Goal: Task Accomplishment & Management: Manage account settings

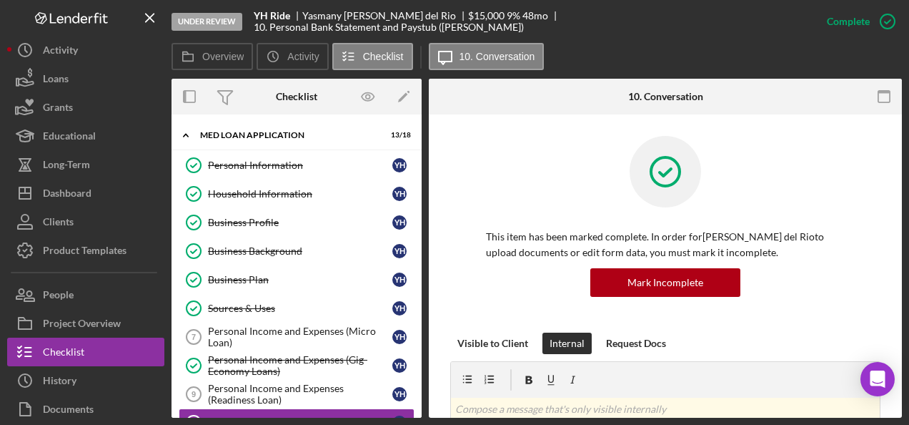
scroll to position [152, 0]
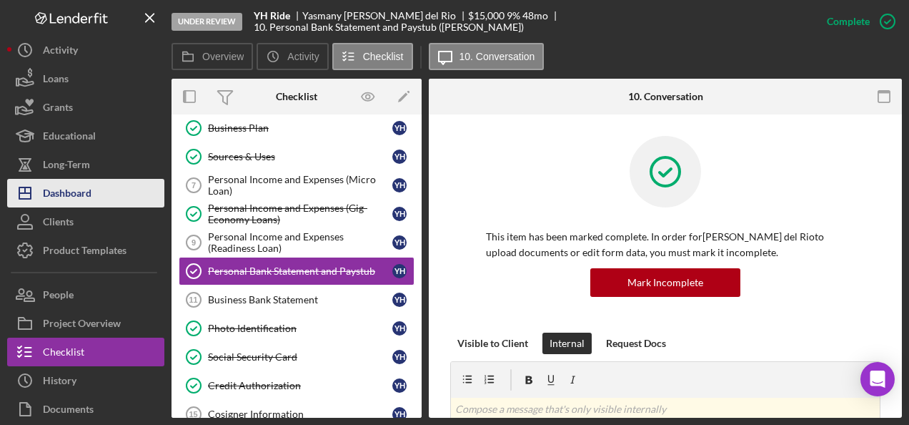
click at [82, 195] on div "Dashboard" at bounding box center [67, 195] width 49 height 32
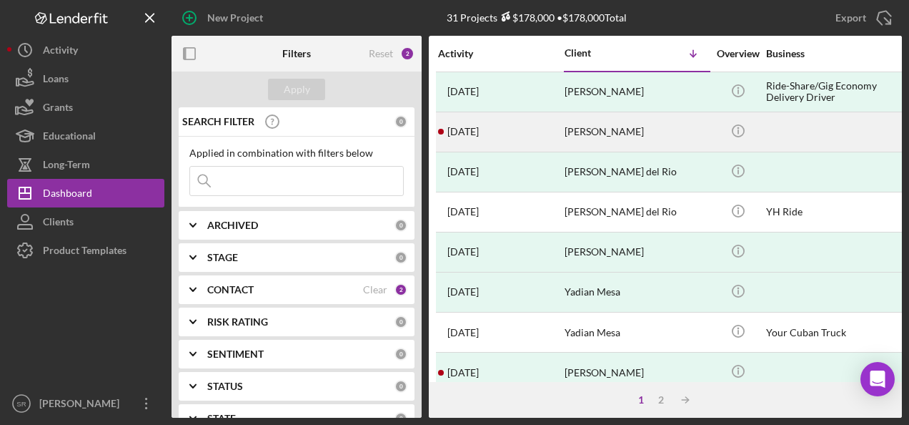
click at [473, 131] on time "[DATE]" at bounding box center [463, 131] width 31 height 11
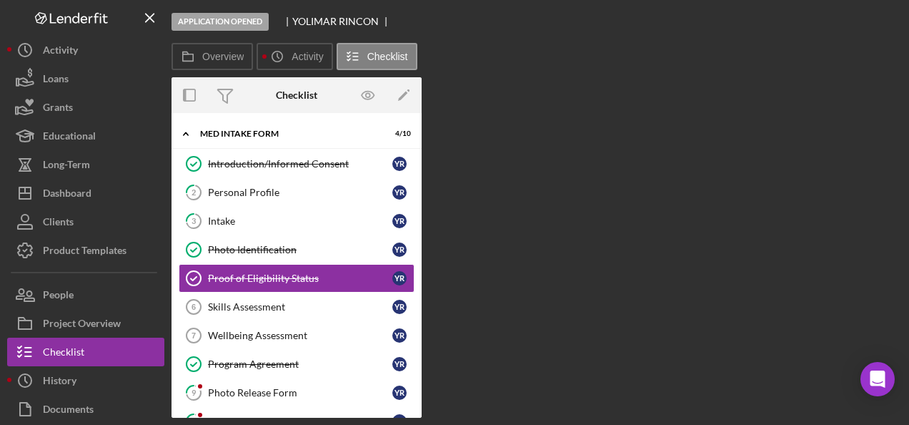
scroll to position [10, 0]
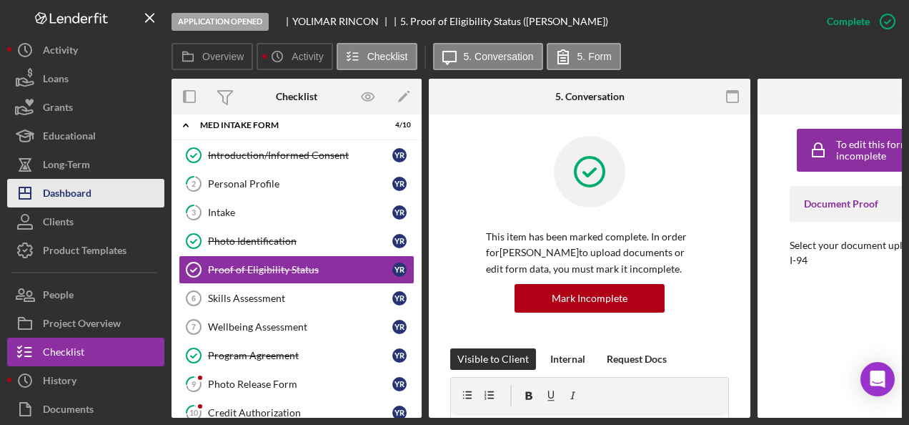
click at [92, 186] on div "Dashboard" at bounding box center [67, 195] width 49 height 32
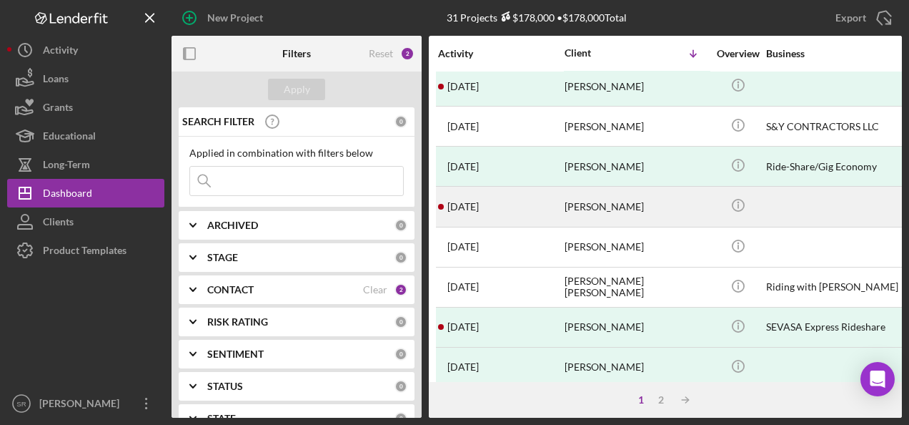
scroll to position [357, 0]
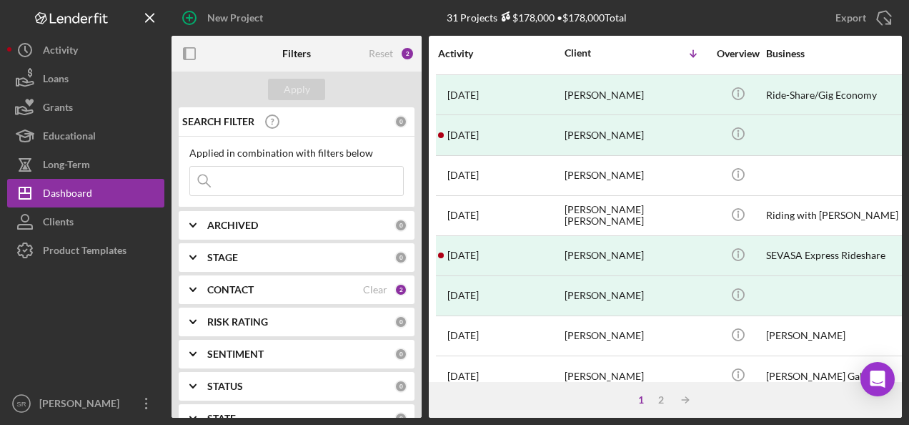
click at [372, 290] on div "Clear" at bounding box center [375, 289] width 24 height 11
click at [243, 288] on b "CONTACT" at bounding box center [230, 289] width 46 height 11
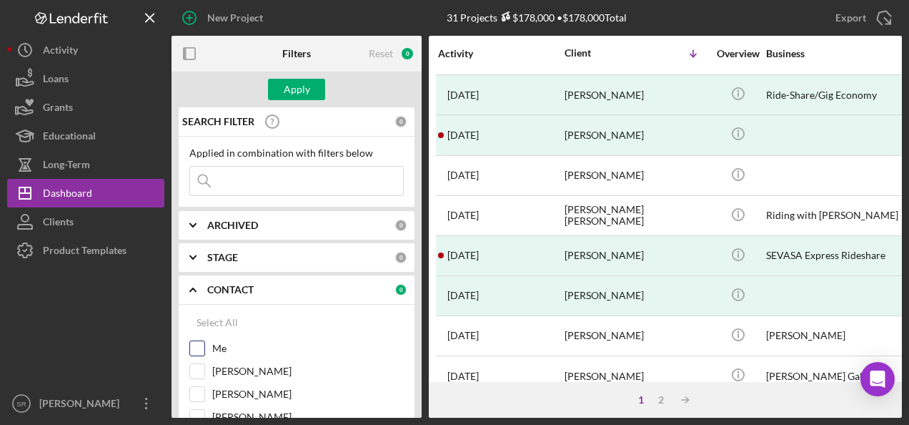
click at [215, 350] on label "Me" at bounding box center [308, 348] width 192 height 14
click at [204, 350] on input "Me" at bounding box center [197, 348] width 14 height 14
checkbox input "true"
click at [303, 87] on div "Apply" at bounding box center [297, 89] width 26 height 21
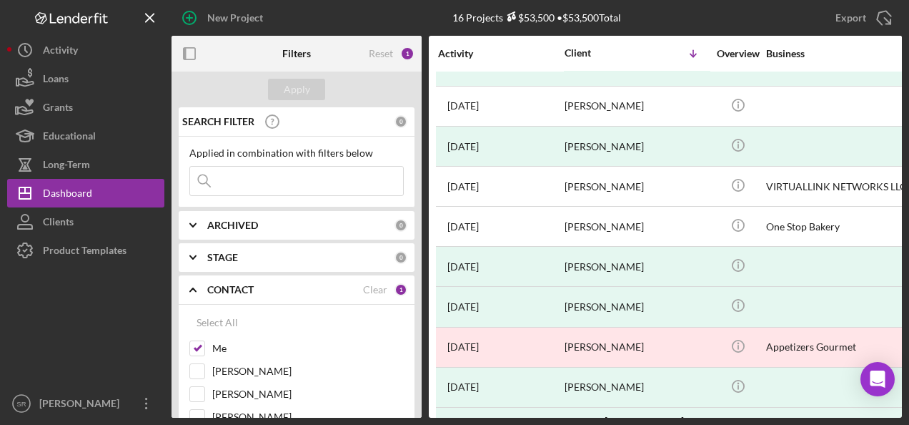
scroll to position [306, 0]
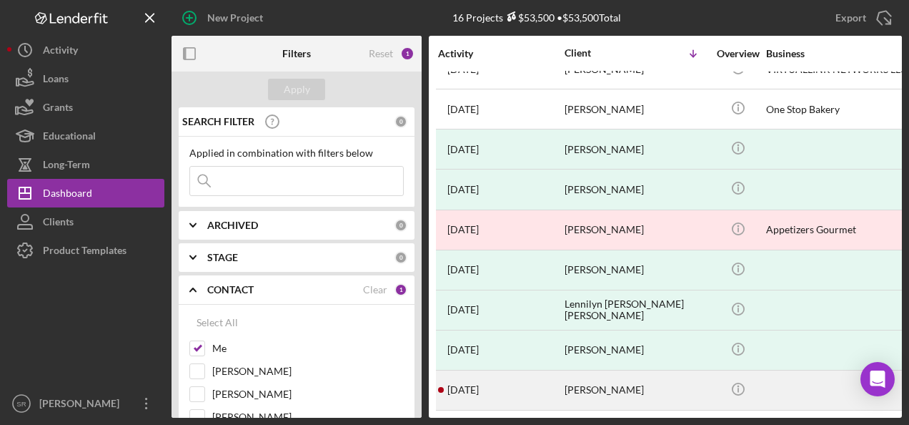
click at [473, 384] on time "[DATE]" at bounding box center [463, 389] width 31 height 11
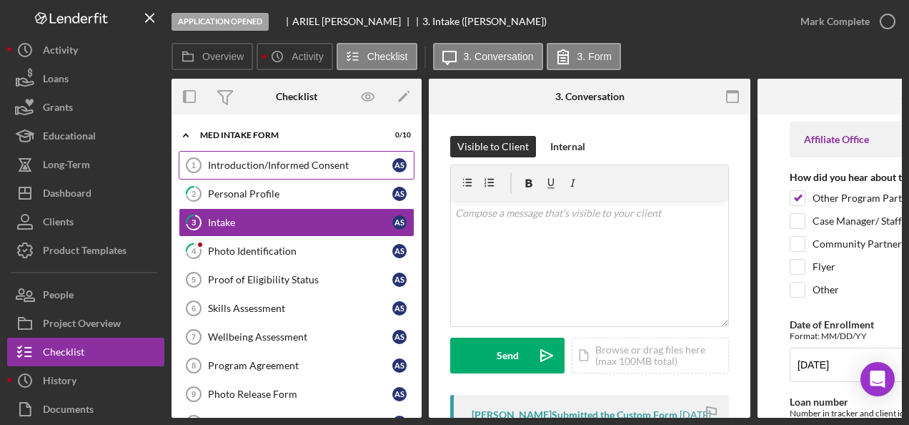
click at [253, 165] on div "Introduction/Informed Consent" at bounding box center [300, 164] width 184 height 11
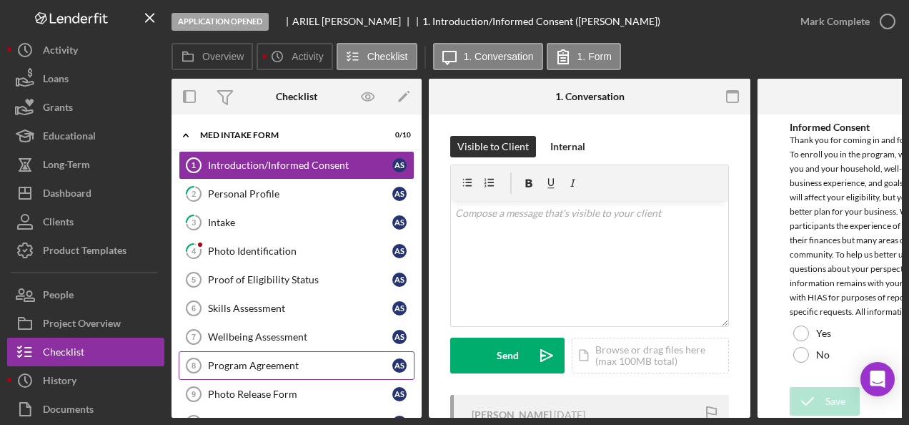
click at [217, 360] on div "Program Agreement" at bounding box center [300, 365] width 184 height 11
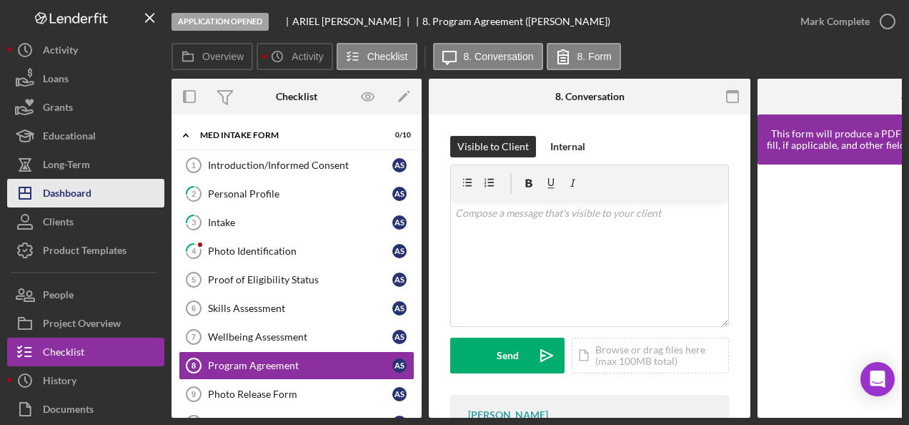
click at [67, 194] on div "Dashboard" at bounding box center [67, 195] width 49 height 32
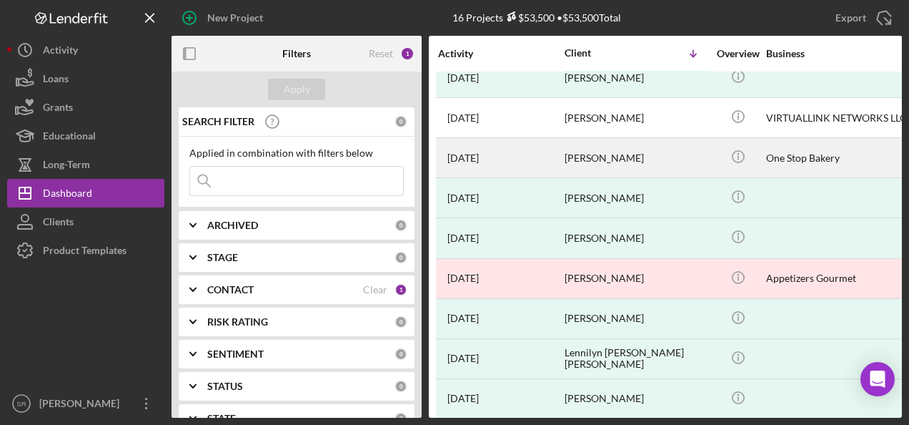
scroll to position [306, 0]
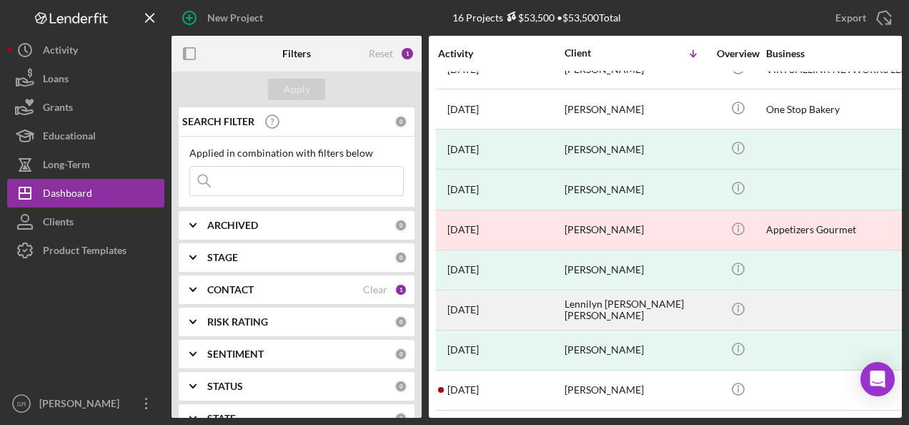
click at [605, 291] on div "Lennilyn [PERSON_NAME] [PERSON_NAME]" at bounding box center [636, 310] width 143 height 38
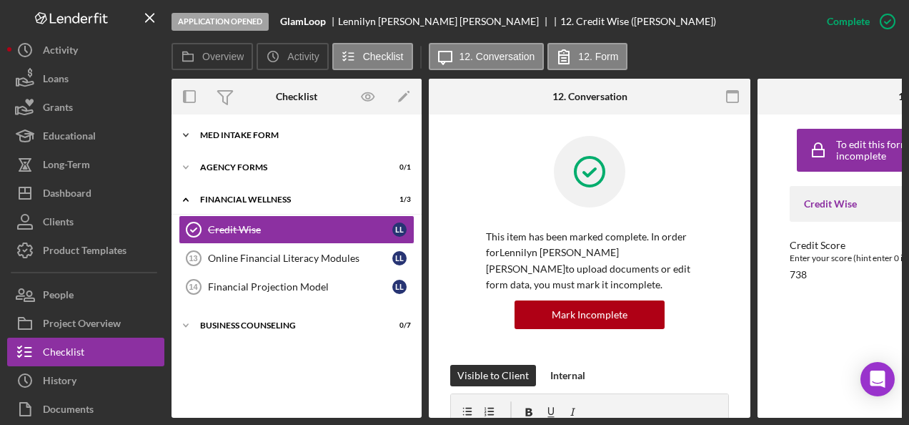
click at [236, 131] on div "MED Intake Form" at bounding box center [302, 135] width 204 height 9
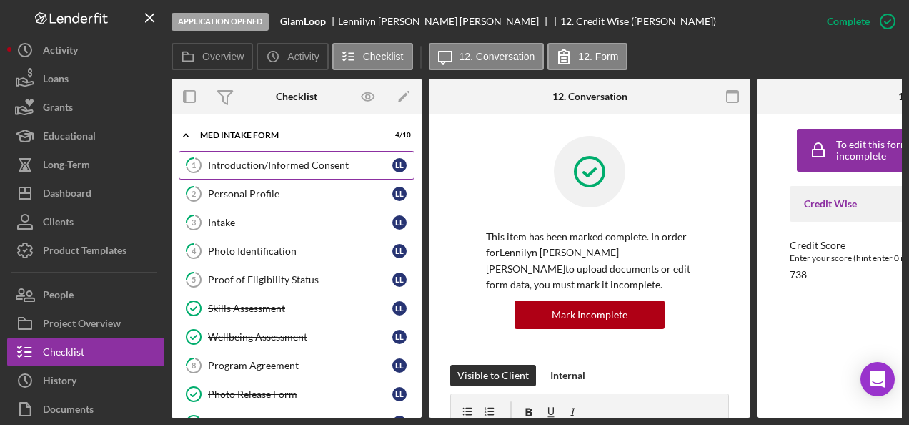
click at [242, 163] on div "Introduction/Informed Consent" at bounding box center [300, 164] width 184 height 11
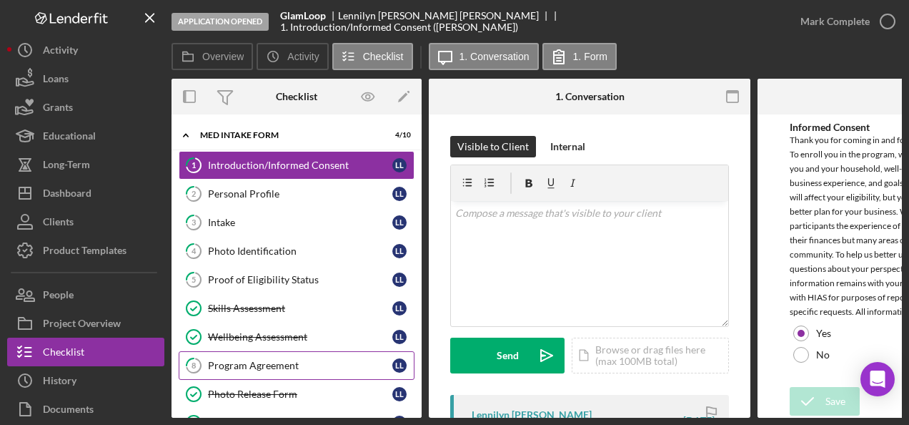
click at [250, 360] on div "Program Agreement" at bounding box center [300, 365] width 184 height 11
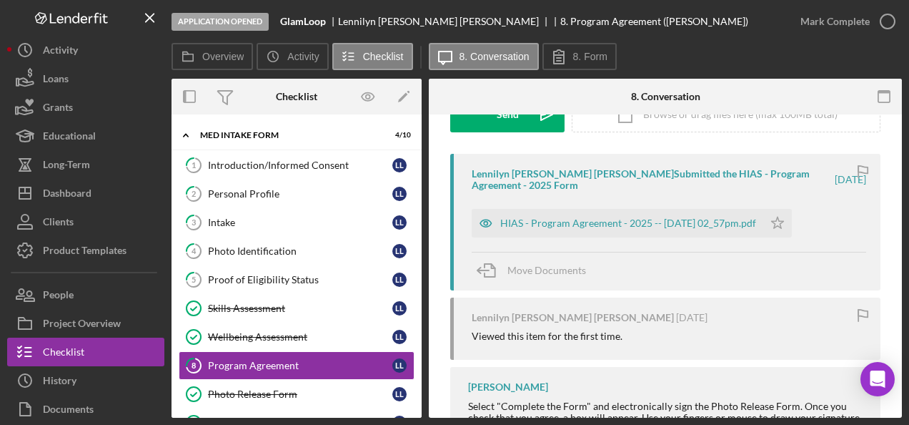
scroll to position [286, 0]
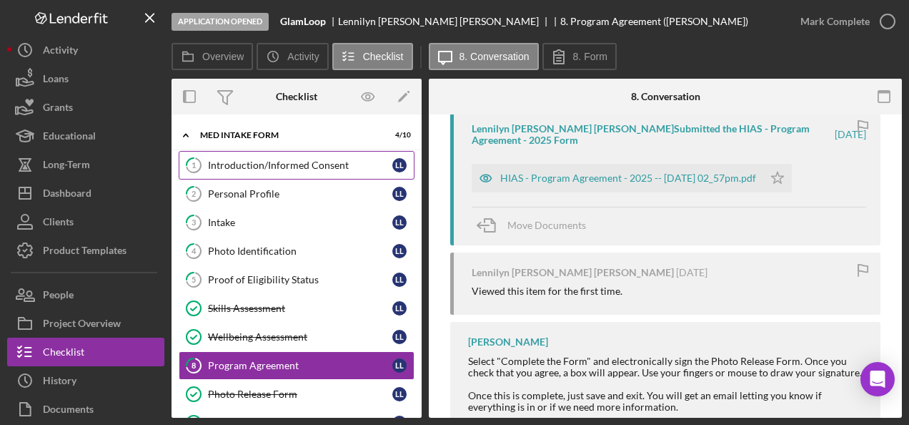
click at [277, 159] on div "Introduction/Informed Consent" at bounding box center [300, 164] width 184 height 11
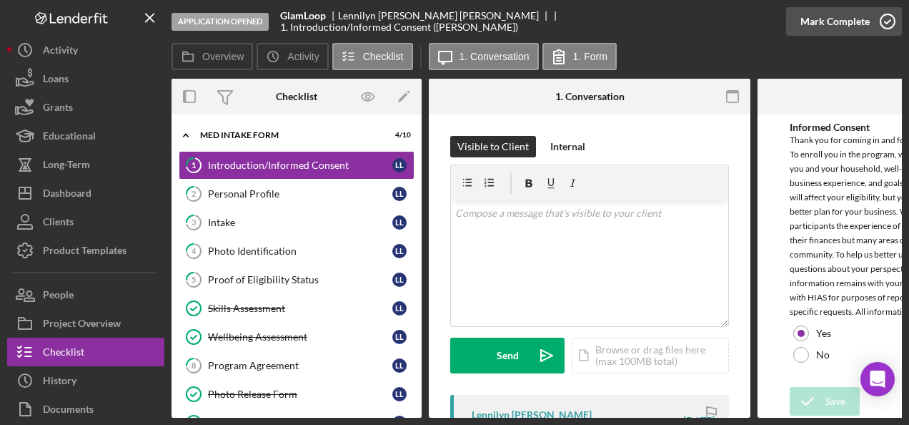
click at [885, 22] on polyline "button" at bounding box center [888, 22] width 6 height 4
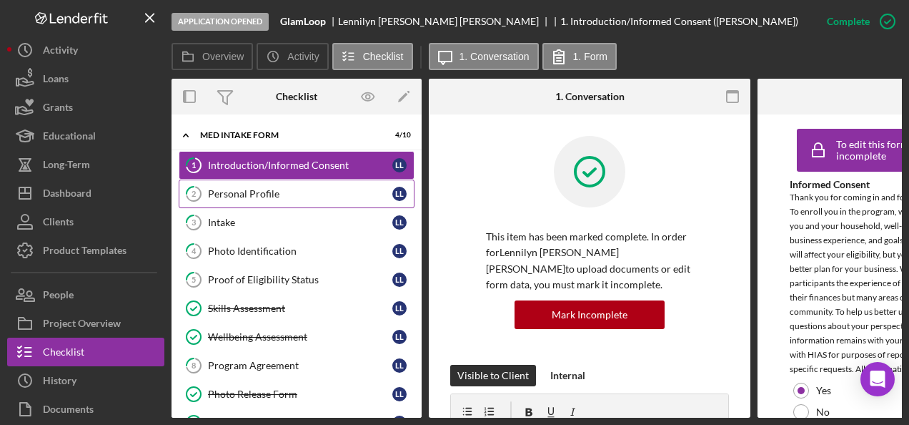
click at [225, 190] on div "Personal Profile" at bounding box center [300, 193] width 184 height 11
